Goal: Check status: Check status

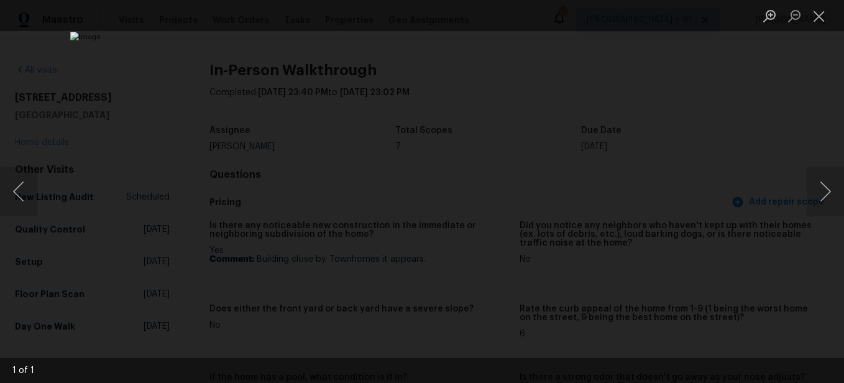
scroll to position [1242, 0]
click at [816, 16] on button "Close lightbox" at bounding box center [818, 16] width 25 height 22
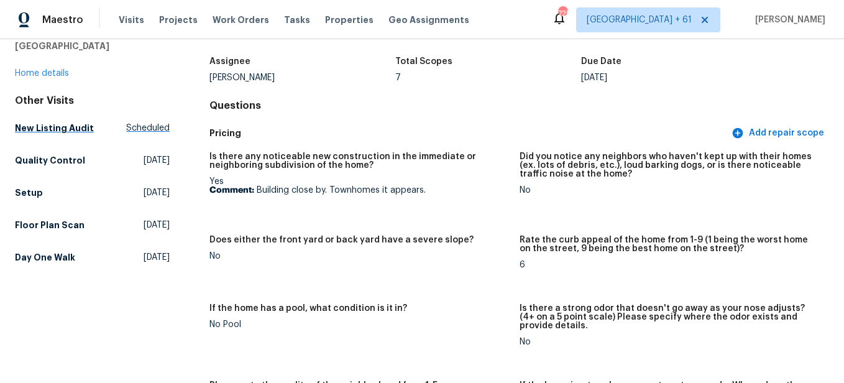
scroll to position [0, 0]
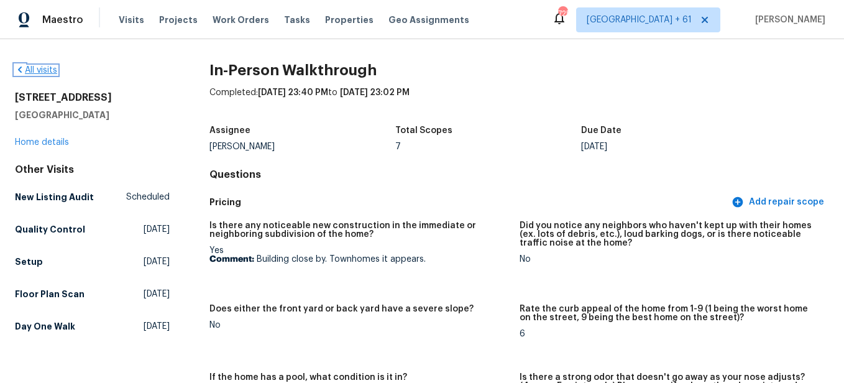
click at [45, 71] on link "All visits" at bounding box center [36, 70] width 42 height 9
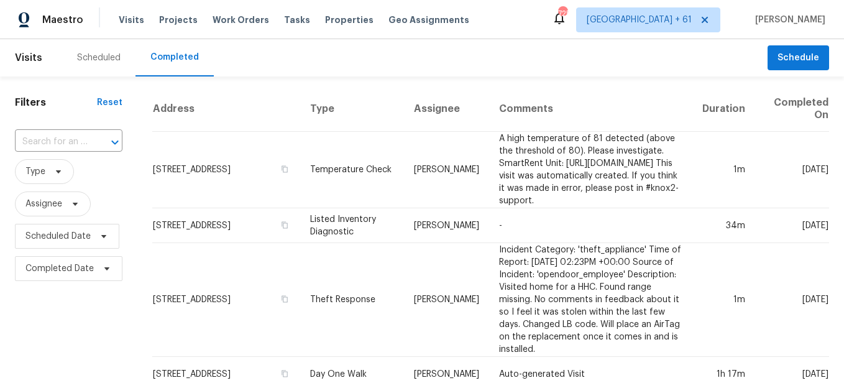
click at [85, 139] on input "text" at bounding box center [51, 141] width 73 height 19
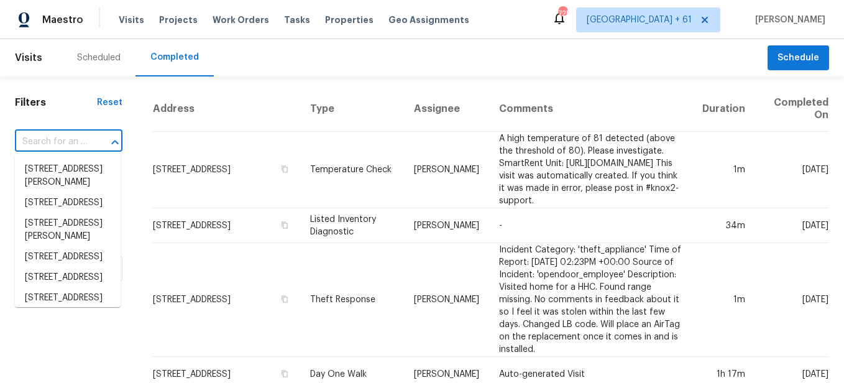
paste input "[STREET_ADDRESS]"
type input "[STREET_ADDRESS]"
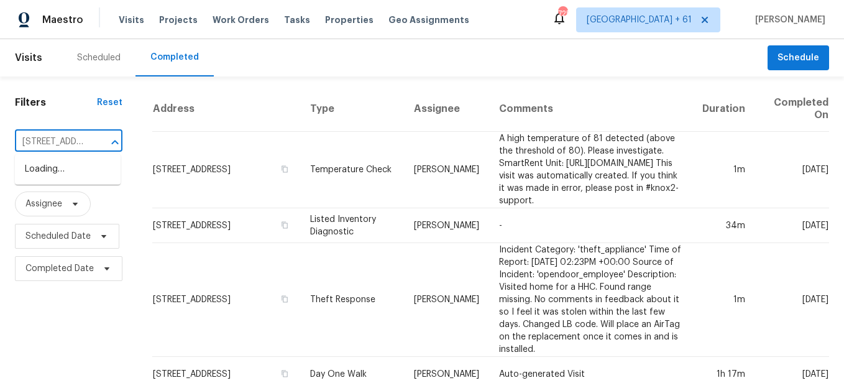
scroll to position [0, 87]
click at [84, 180] on li "[STREET_ADDRESS]" at bounding box center [68, 169] width 106 height 21
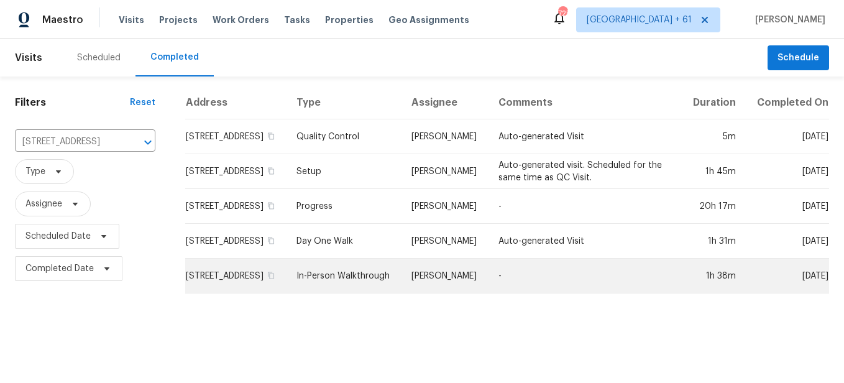
click at [360, 285] on td "In-Person Walkthrough" at bounding box center [343, 275] width 115 height 35
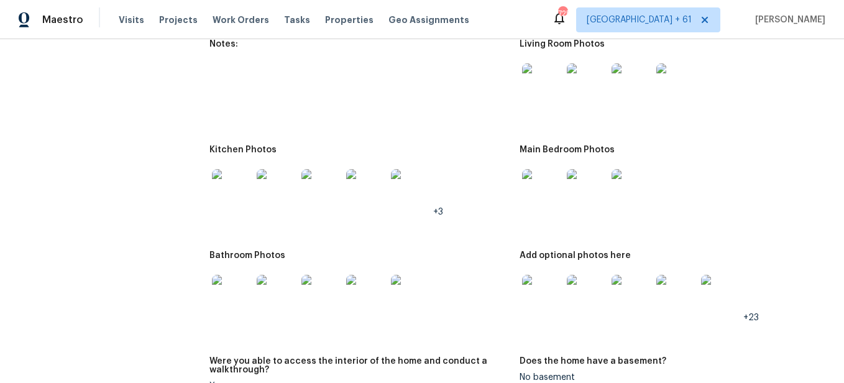
scroll to position [1553, 0]
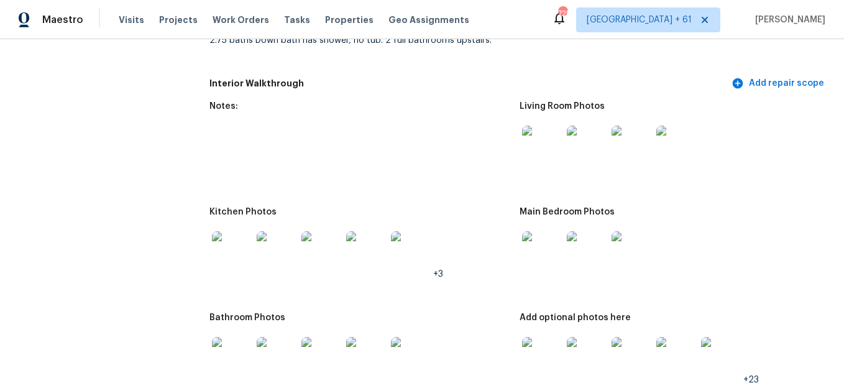
click at [537, 153] on img at bounding box center [542, 145] width 40 height 40
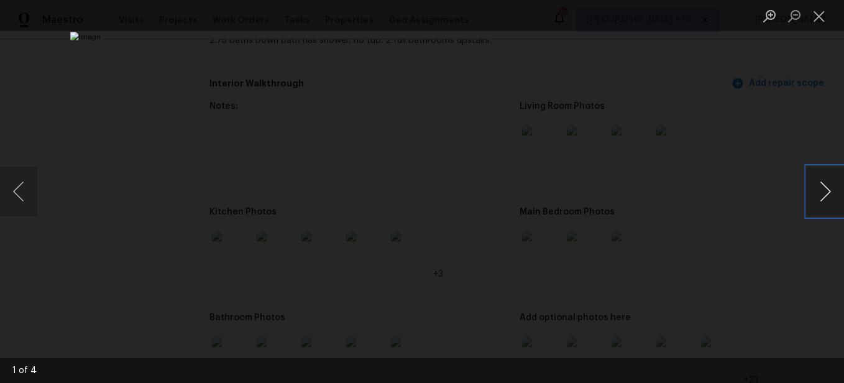
click at [821, 187] on button "Next image" at bounding box center [824, 191] width 37 height 50
click at [823, 14] on button "Close lightbox" at bounding box center [818, 16] width 25 height 22
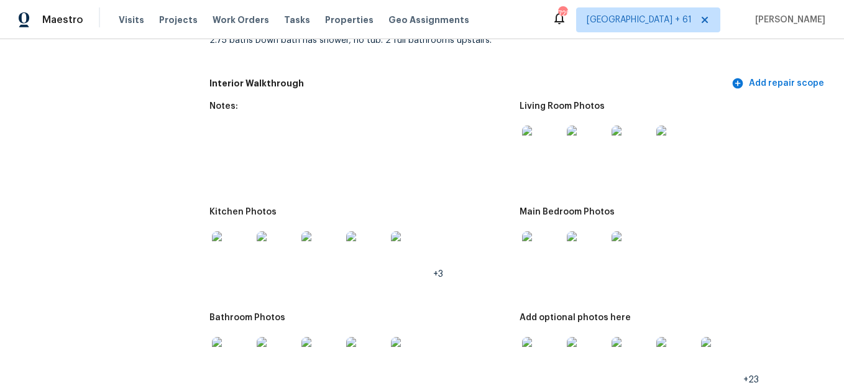
click at [537, 157] on img at bounding box center [542, 145] width 40 height 40
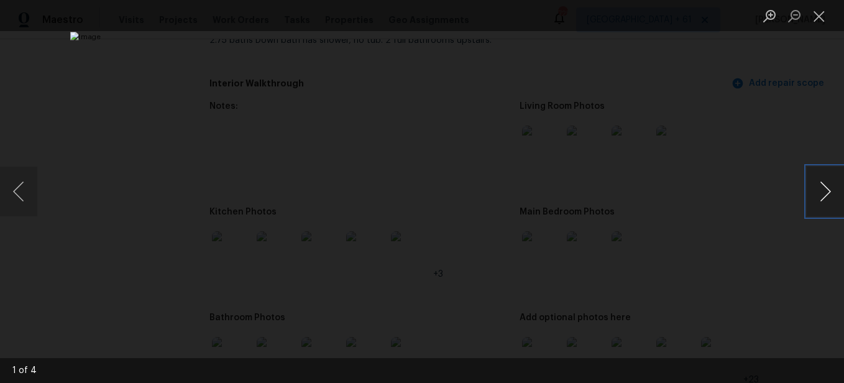
click at [827, 184] on button "Next image" at bounding box center [824, 191] width 37 height 50
click at [814, 16] on button "Close lightbox" at bounding box center [818, 16] width 25 height 22
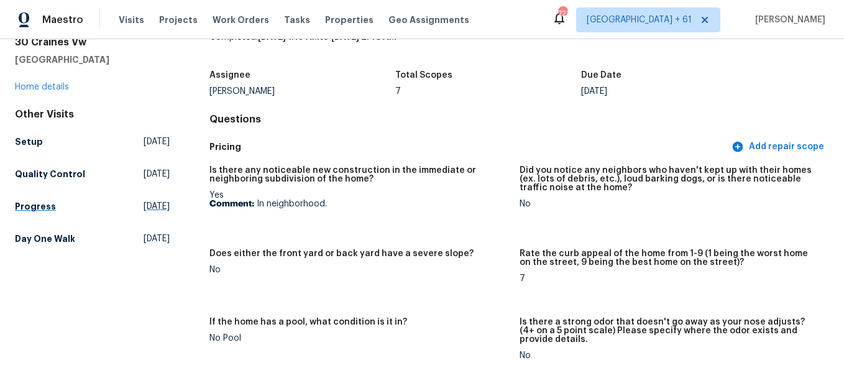
scroll to position [0, 0]
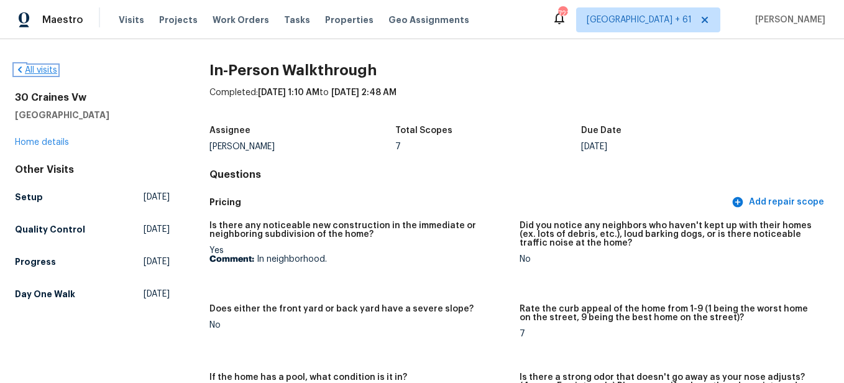
click at [44, 69] on link "All visits" at bounding box center [36, 70] width 42 height 9
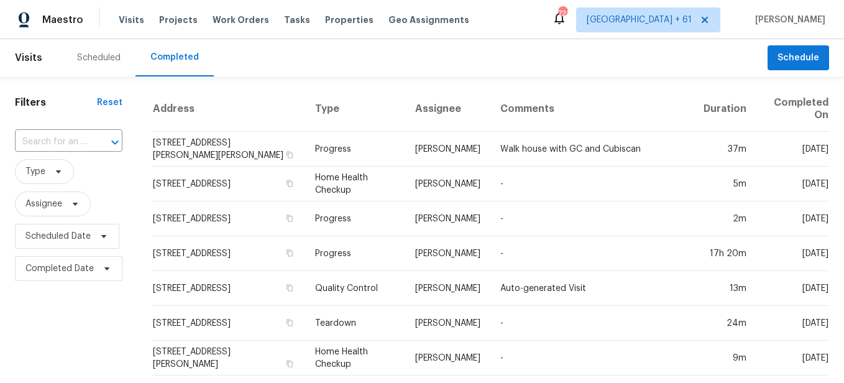
click at [86, 142] on input "text" at bounding box center [51, 141] width 73 height 19
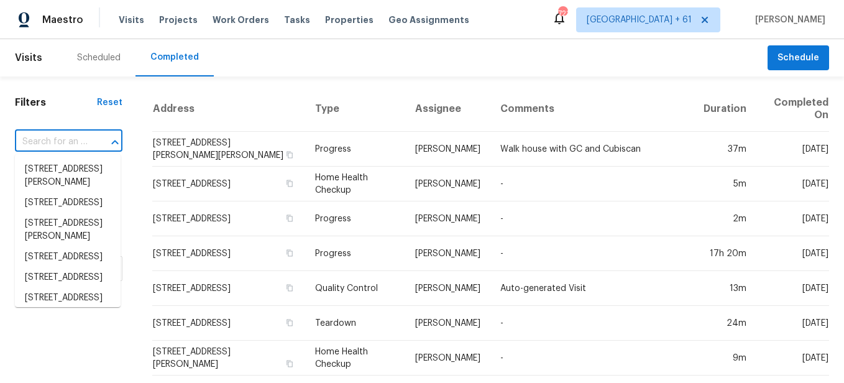
paste input "[STREET_ADDRESS]"
type input "[STREET_ADDRESS]"
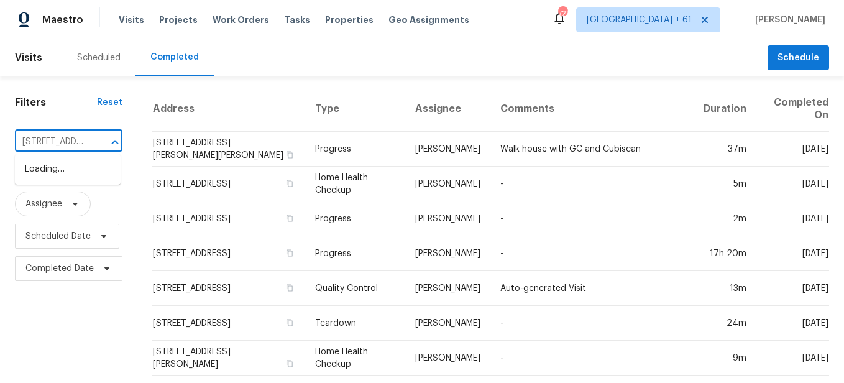
scroll to position [0, 76]
click at [82, 166] on li "[STREET_ADDRESS]" at bounding box center [68, 169] width 106 height 21
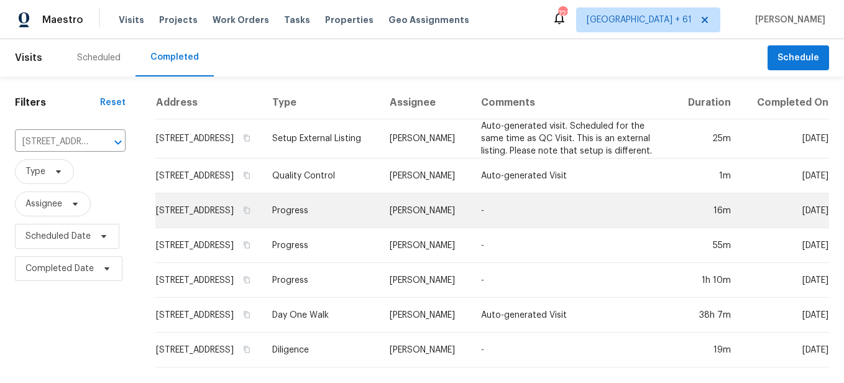
scroll to position [16, 0]
click at [329, 209] on td "Progress" at bounding box center [320, 210] width 117 height 35
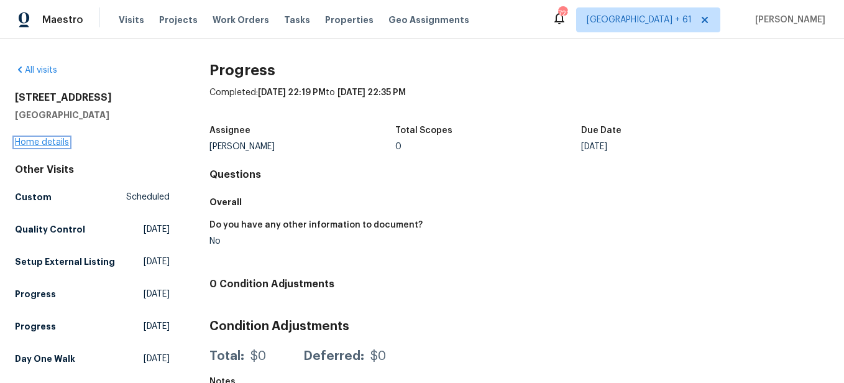
click at [48, 141] on link "Home details" at bounding box center [42, 142] width 54 height 9
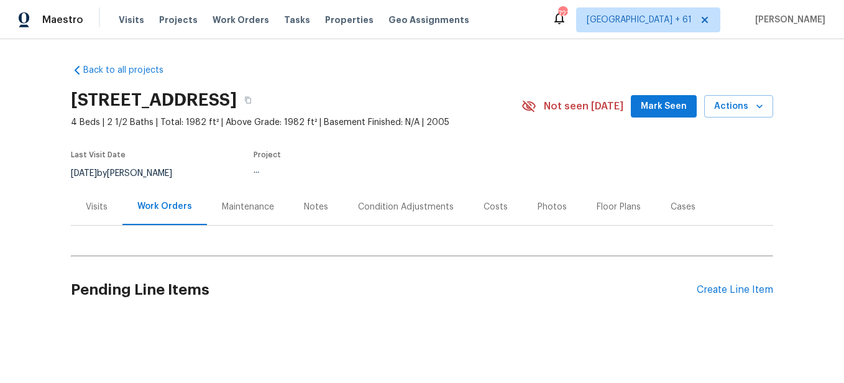
click at [542, 214] on div "Photos" at bounding box center [551, 206] width 59 height 37
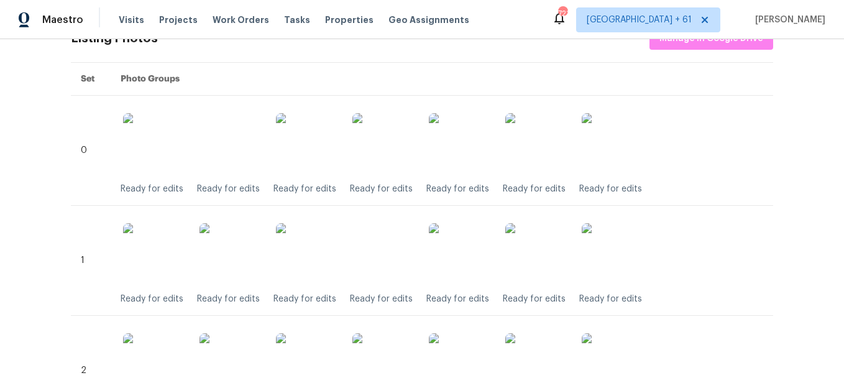
scroll to position [186, 0]
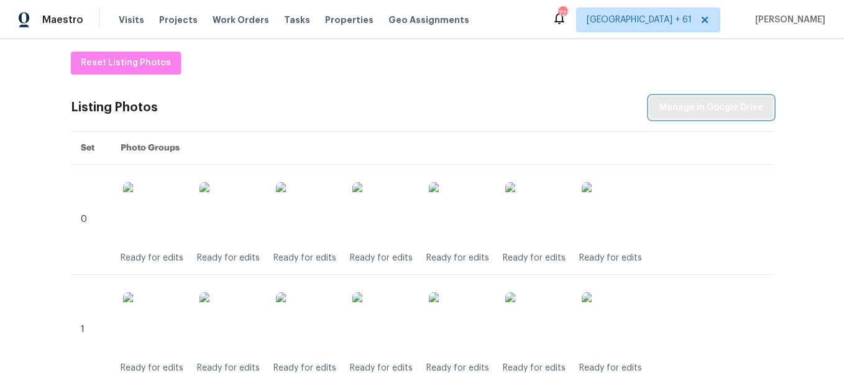
click at [665, 114] on span "Manage in Google Drive" at bounding box center [711, 108] width 104 height 16
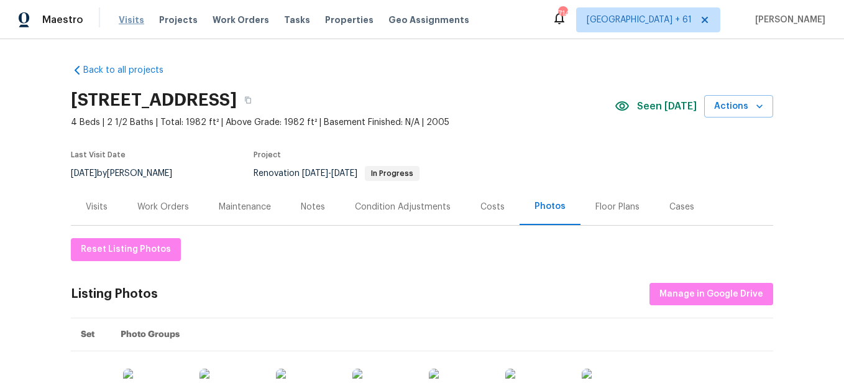
click at [119, 21] on span "Visits" at bounding box center [131, 20] width 25 height 12
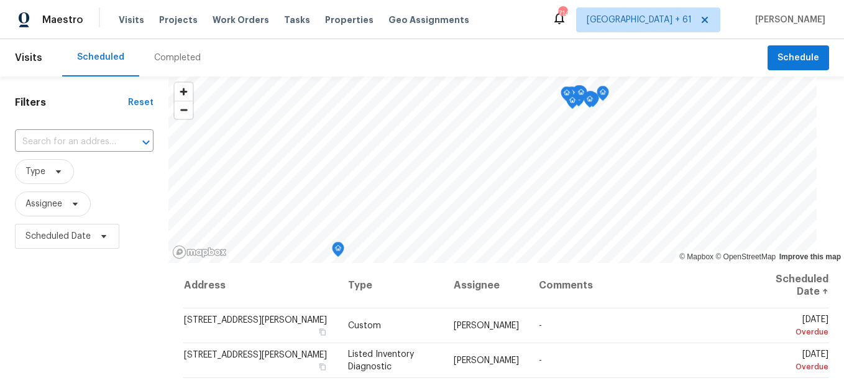
click at [170, 64] on div "Completed" at bounding box center [177, 57] width 76 height 37
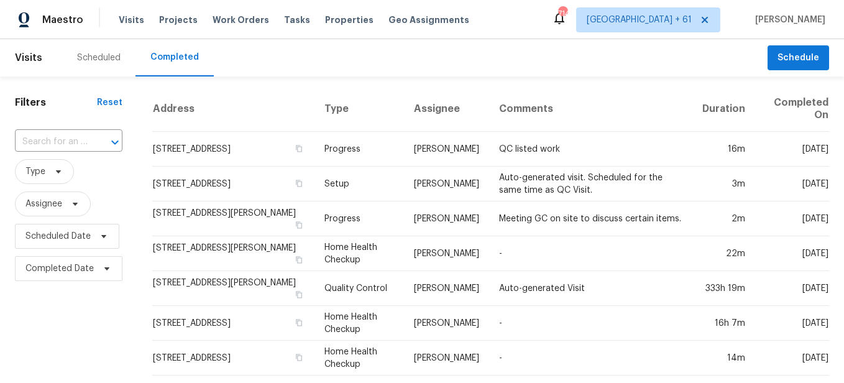
click at [90, 137] on div at bounding box center [106, 142] width 32 height 17
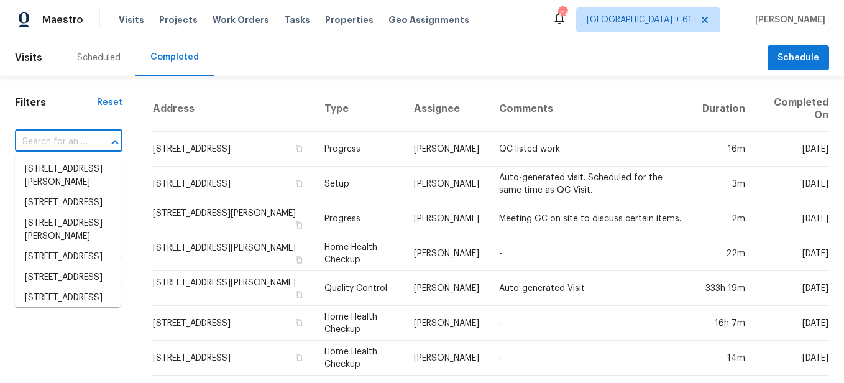
paste input "[STREET_ADDRESS]"
type input "[STREET_ADDRESS]"
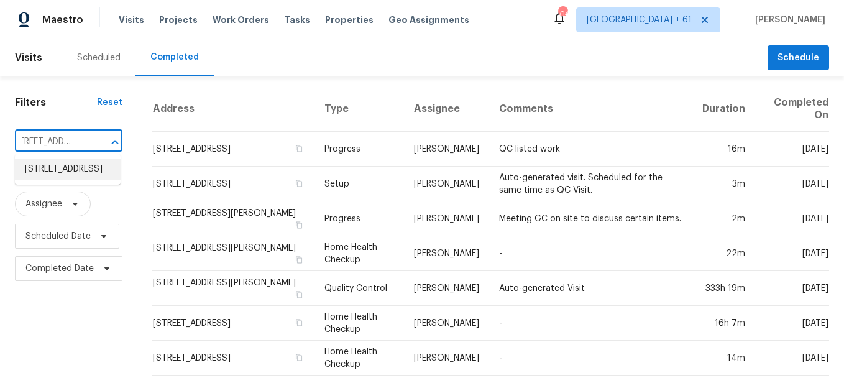
click at [73, 173] on li "[STREET_ADDRESS]" at bounding box center [68, 169] width 106 height 21
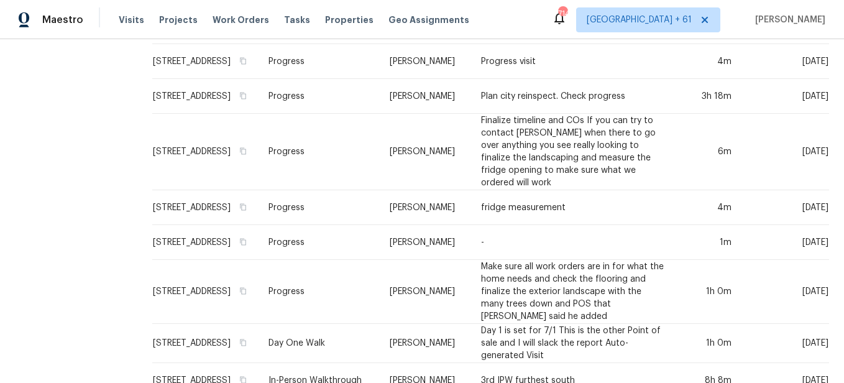
scroll to position [296, 0]
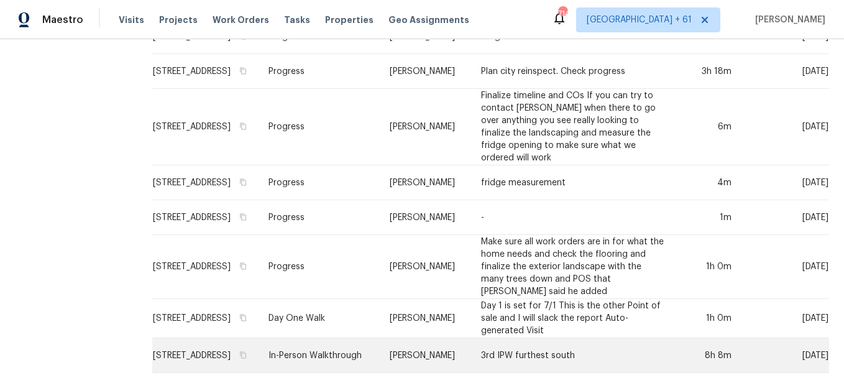
click at [318, 353] on td "In-Person Walkthrough" at bounding box center [318, 355] width 121 height 35
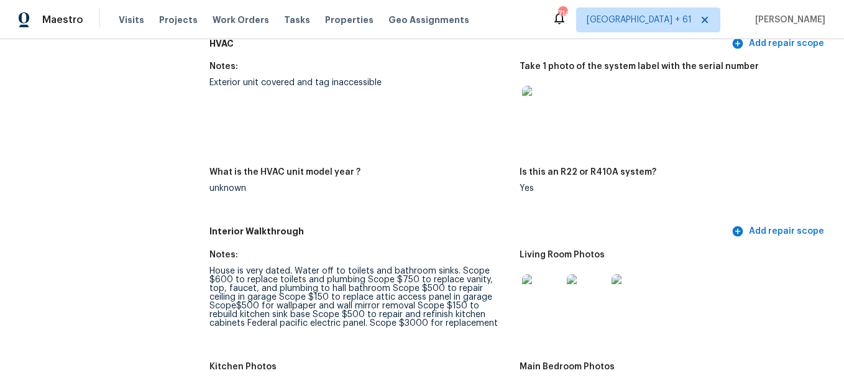
scroll to position [1305, 0]
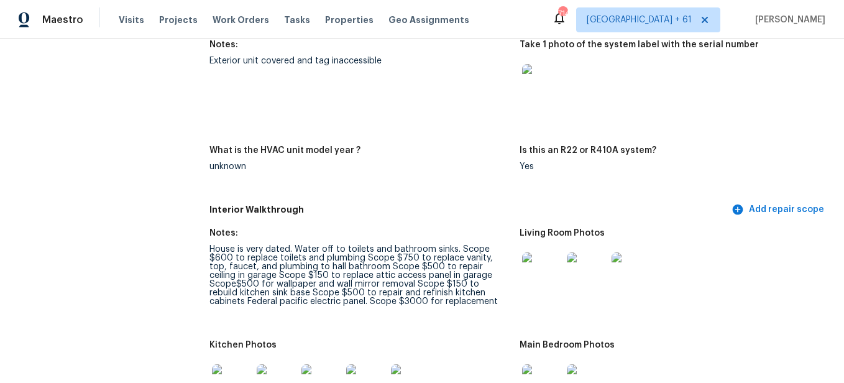
click at [547, 252] on img at bounding box center [542, 272] width 40 height 40
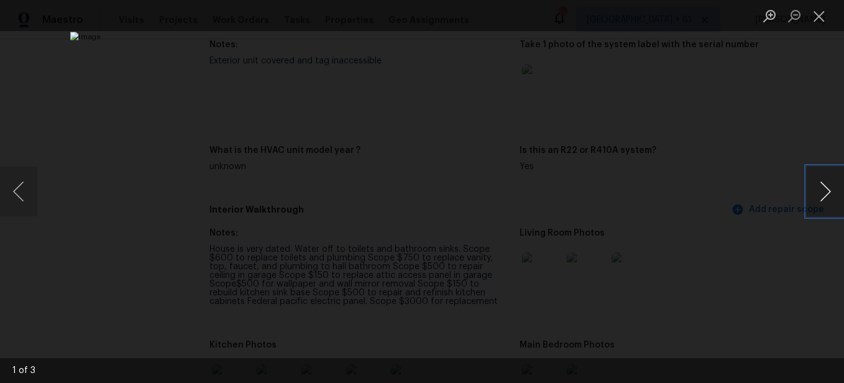
click at [813, 185] on button "Next image" at bounding box center [824, 191] width 37 height 50
